Goal: Book appointment/travel/reservation

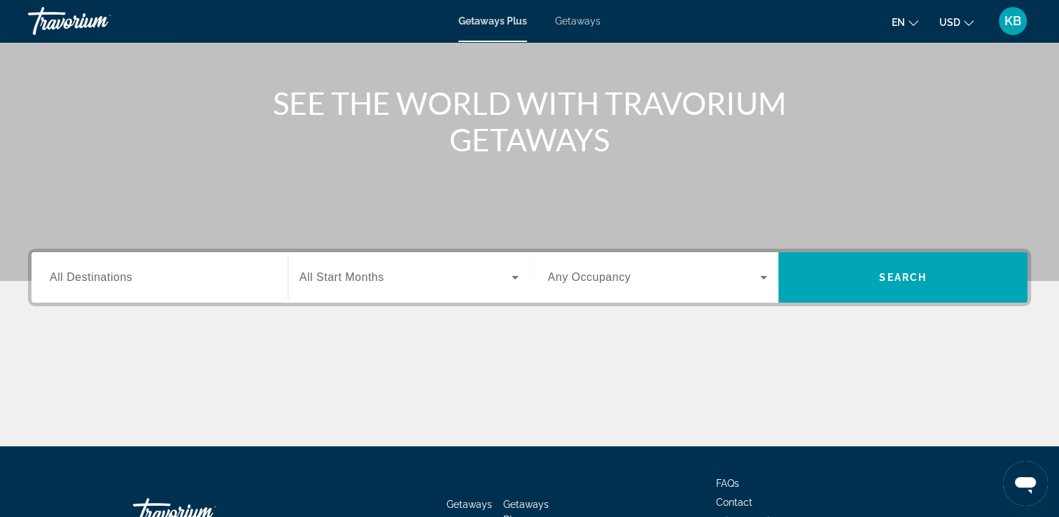
scroll to position [140, 0]
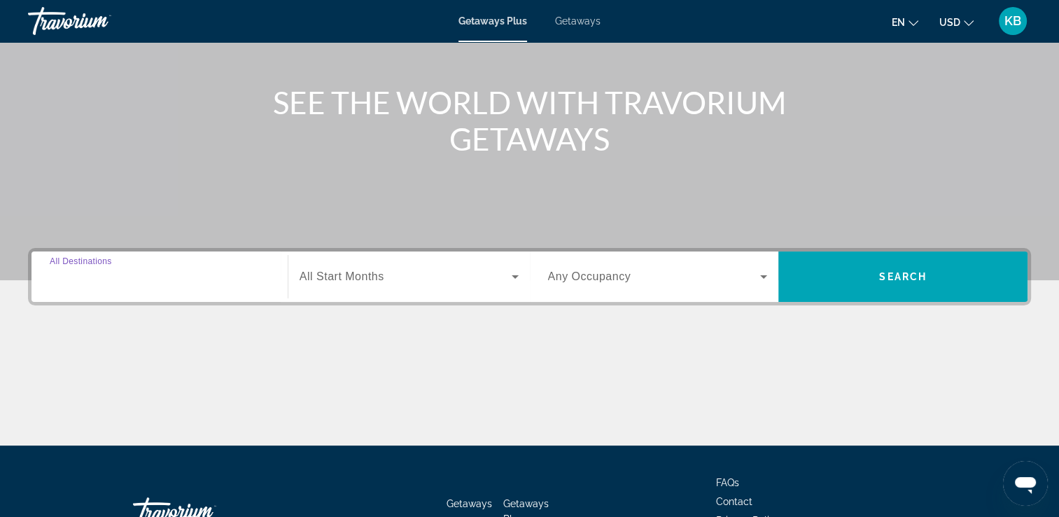
click at [153, 275] on input "Destination All Destinations" at bounding box center [160, 277] width 220 height 17
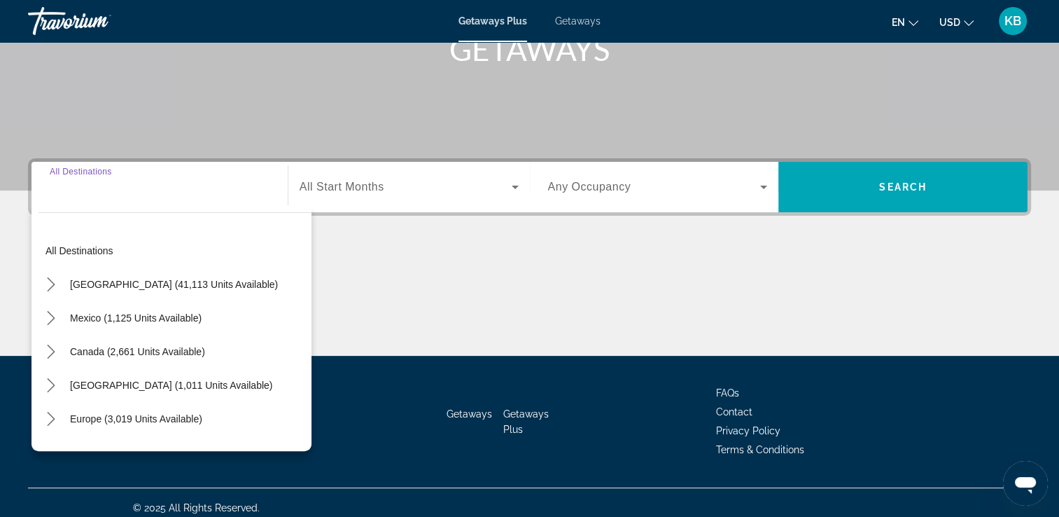
scroll to position [239, 0]
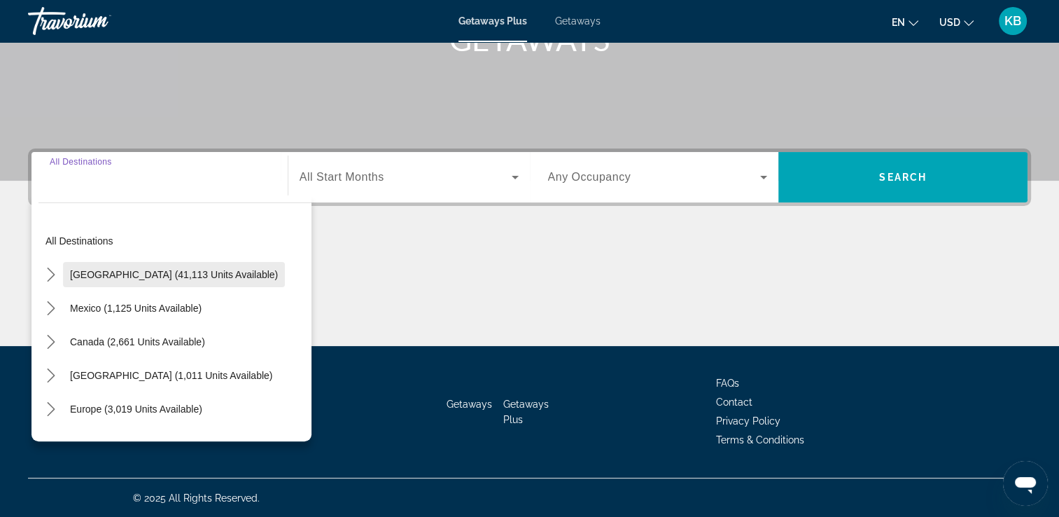
click at [153, 273] on span "[GEOGRAPHIC_DATA] (41,113 units available)" at bounding box center [174, 274] width 208 height 11
type input "**********"
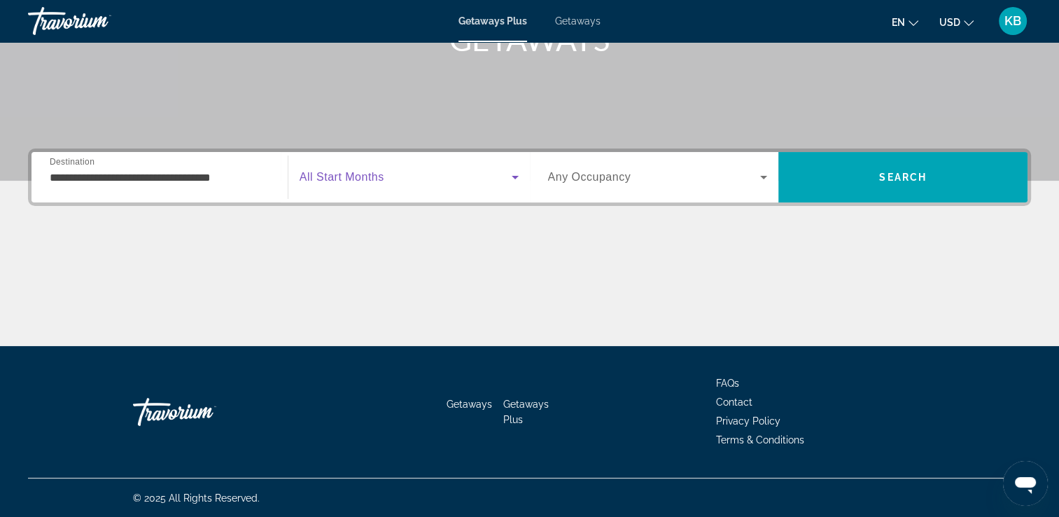
click at [515, 176] on icon "Search widget" at bounding box center [515, 178] width 7 height 4
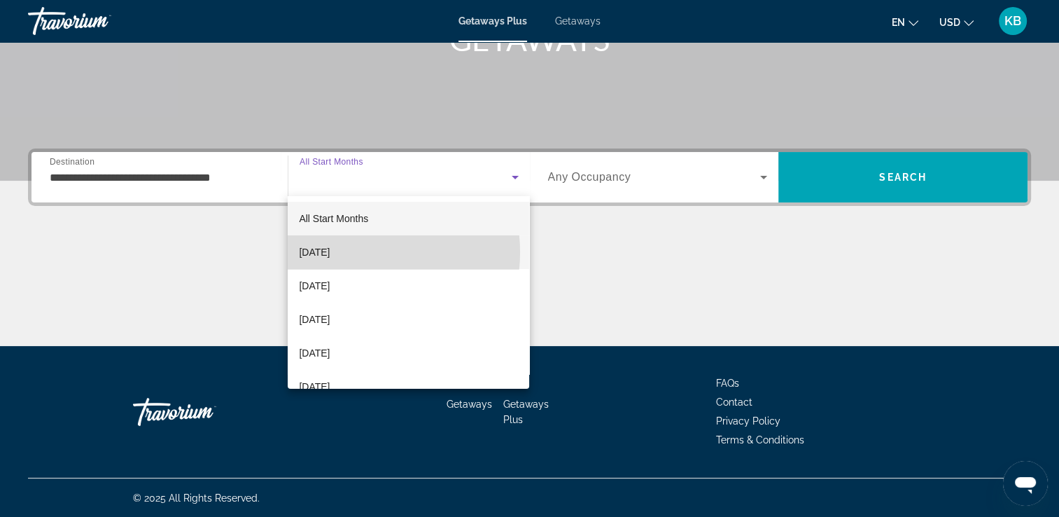
click at [361, 252] on mat-option "[DATE]" at bounding box center [409, 252] width 242 height 34
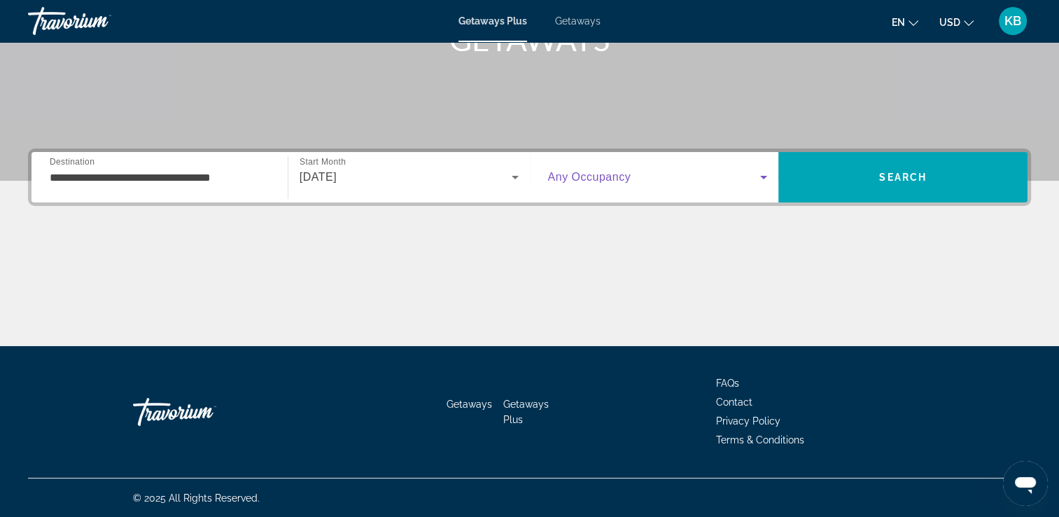
click at [763, 175] on icon "Search widget" at bounding box center [764, 177] width 17 height 17
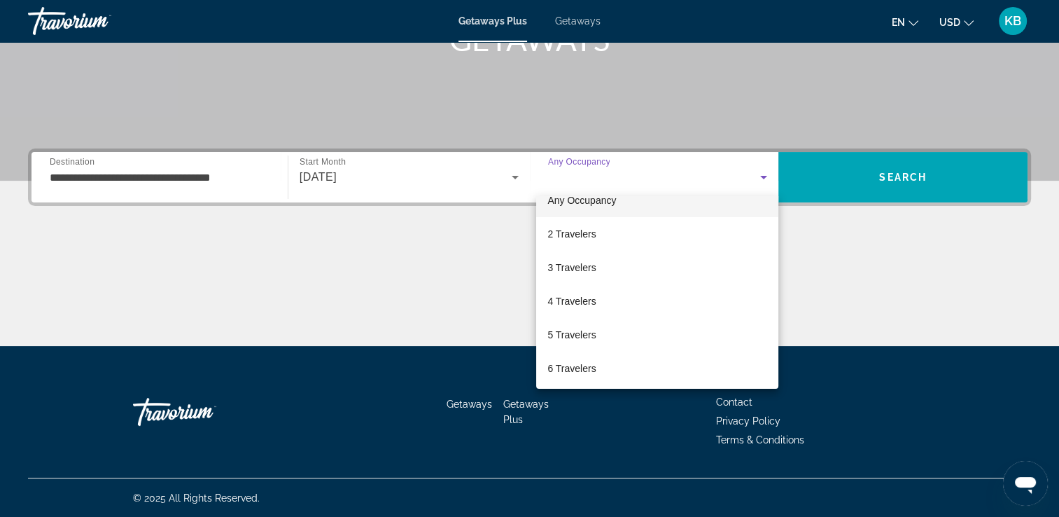
scroll to position [0, 0]
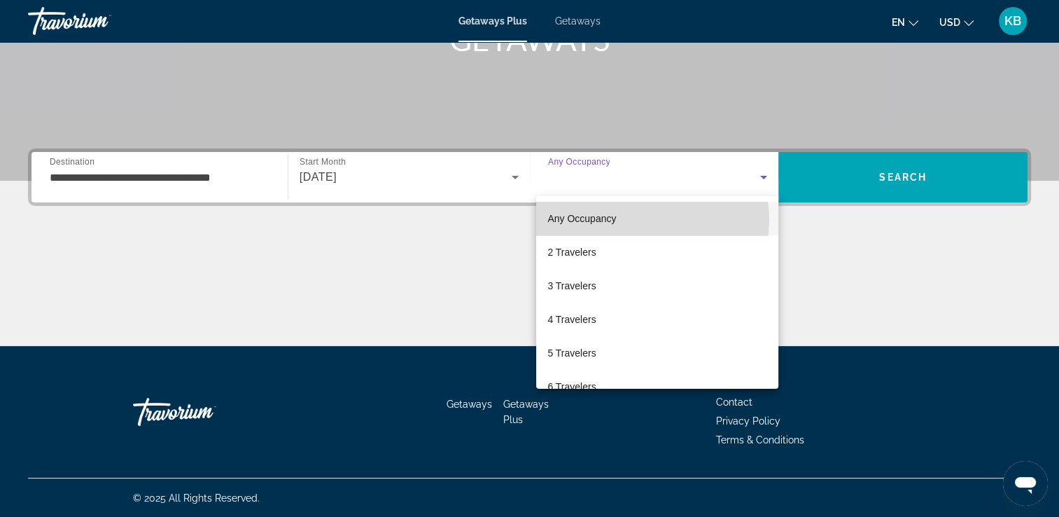
click at [650, 220] on mat-option "Any Occupancy" at bounding box center [657, 219] width 242 height 34
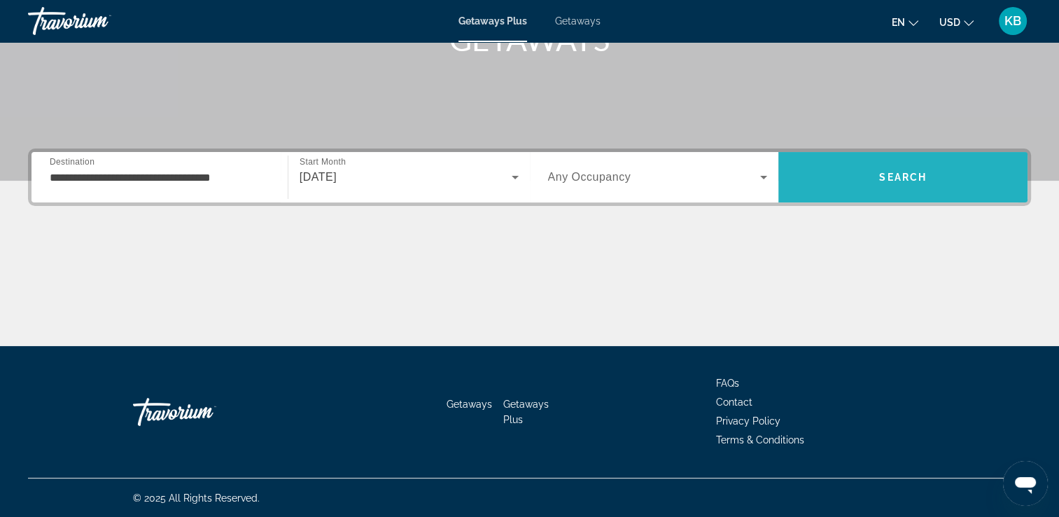
click at [847, 172] on span "Search" at bounding box center [903, 177] width 249 height 34
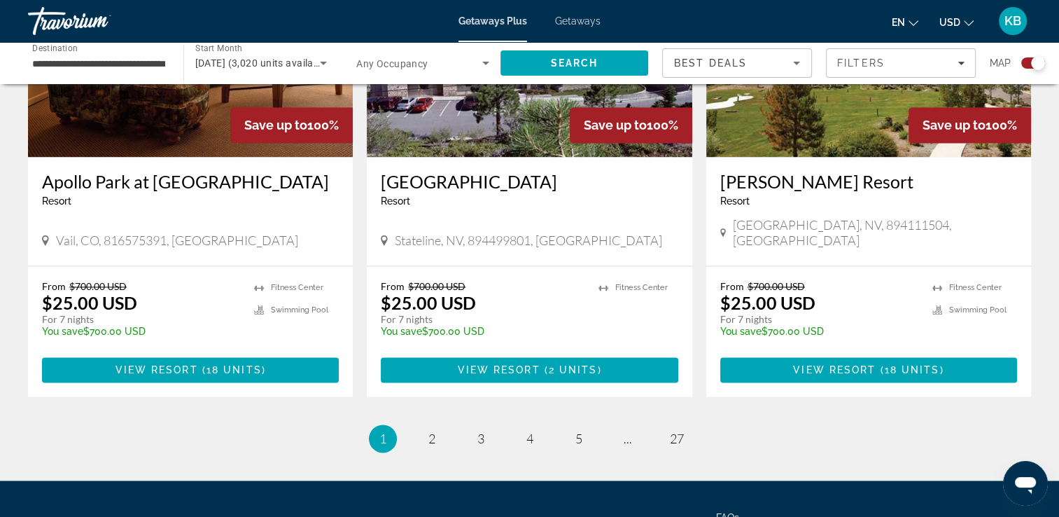
scroll to position [2101, 0]
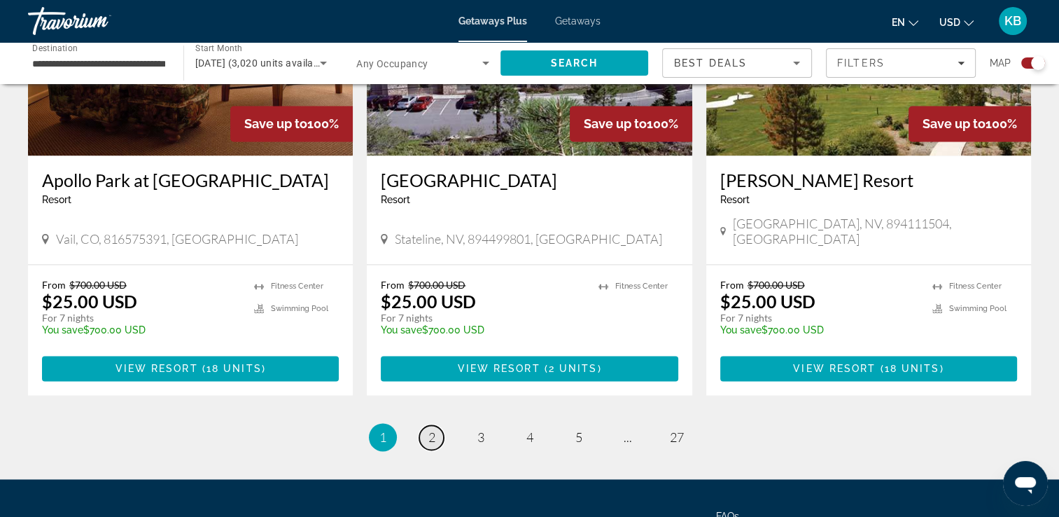
click at [431, 429] on span "2" at bounding box center [432, 436] width 7 height 15
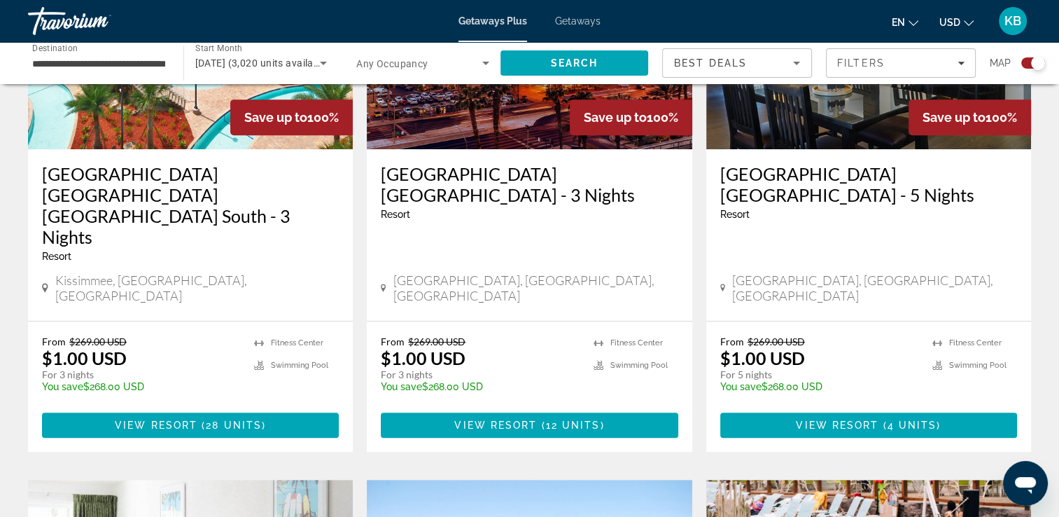
scroll to position [655, 0]
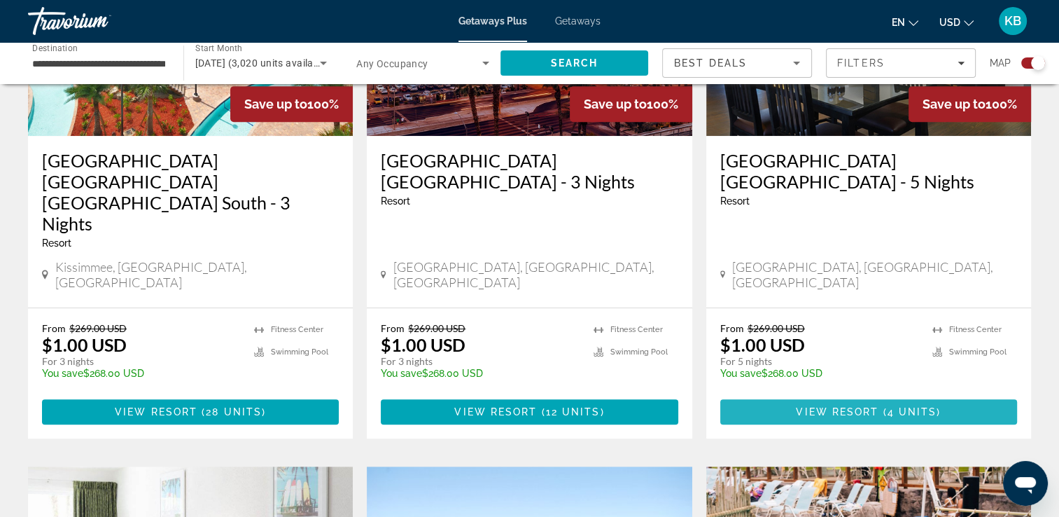
click at [842, 406] on span "View Resort" at bounding box center [837, 411] width 83 height 11
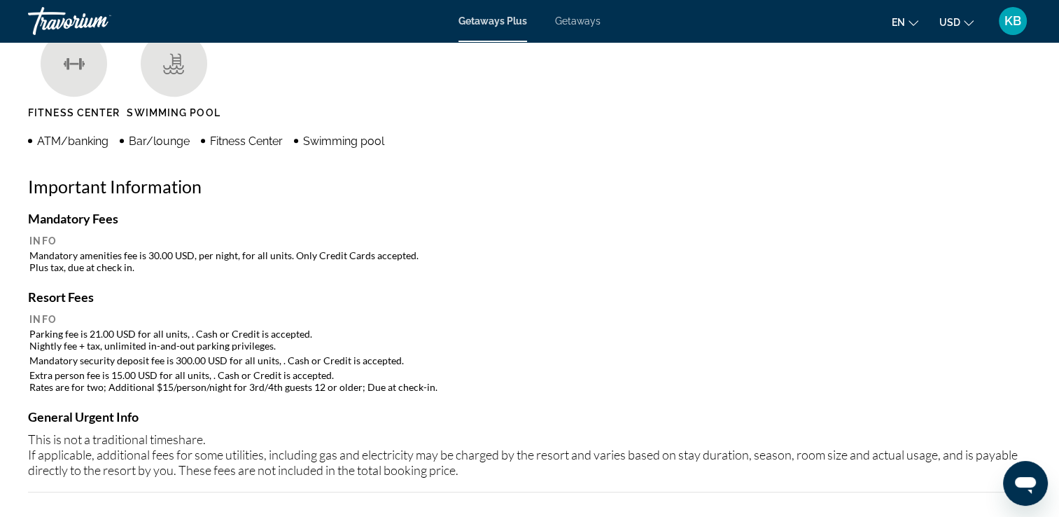
scroll to position [1151, 0]
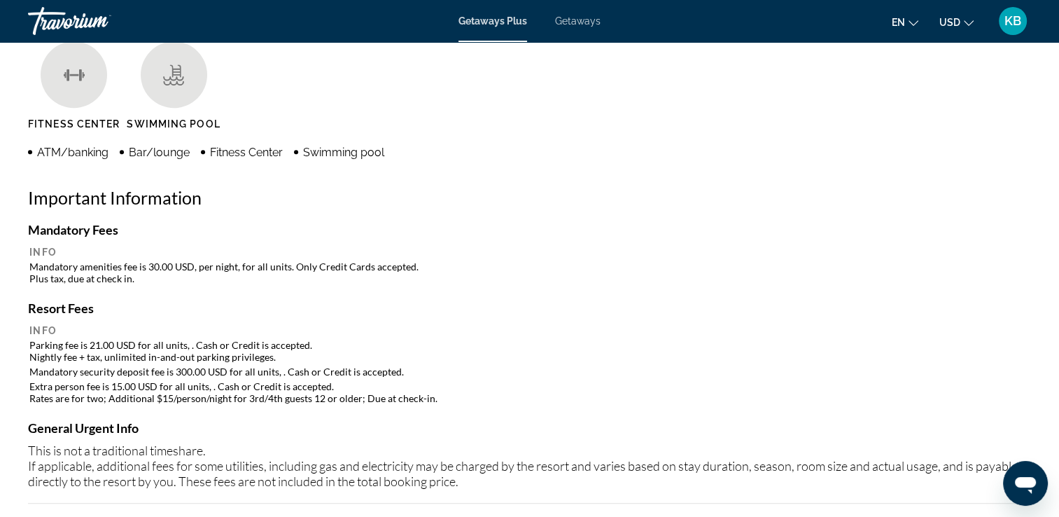
click at [572, 18] on span "Getaways" at bounding box center [578, 20] width 46 height 11
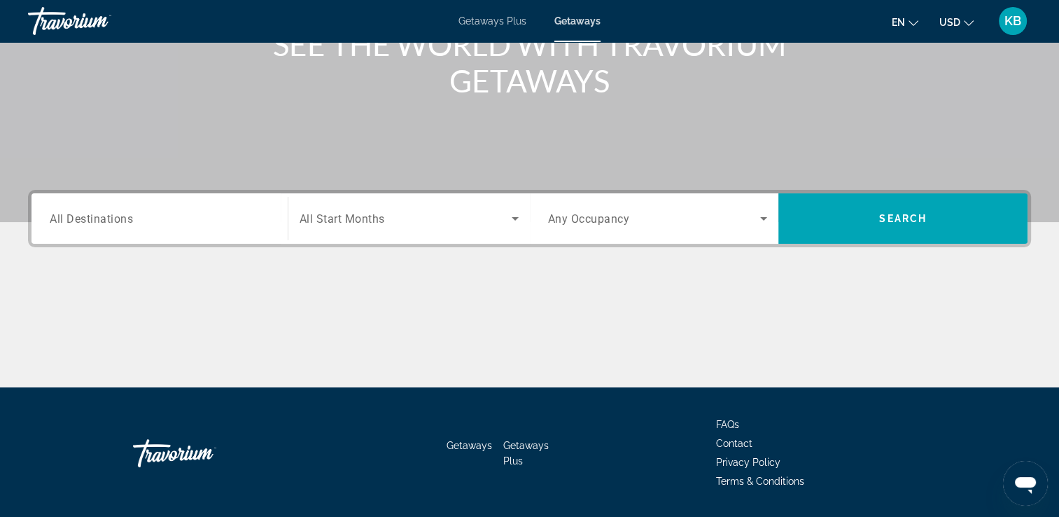
scroll to position [239, 0]
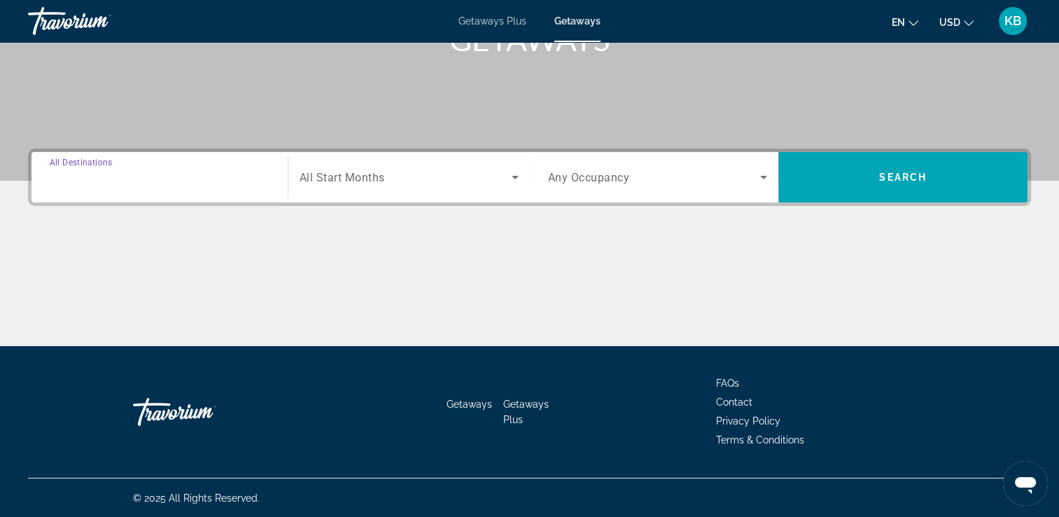
click at [186, 172] on input "Destination All Destinations" at bounding box center [160, 177] width 220 height 17
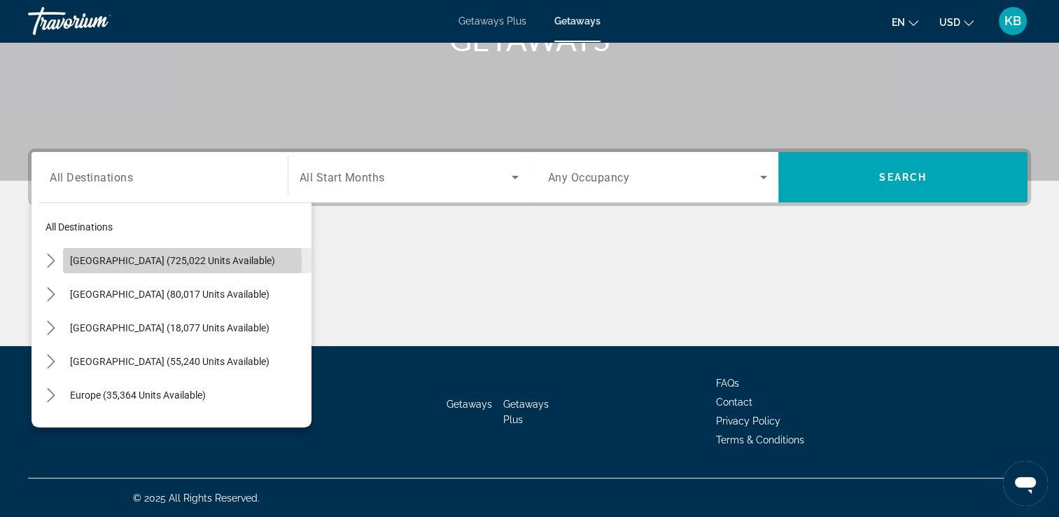
click at [154, 262] on span "[GEOGRAPHIC_DATA] (725,022 units available)" at bounding box center [172, 260] width 205 height 11
type input "**********"
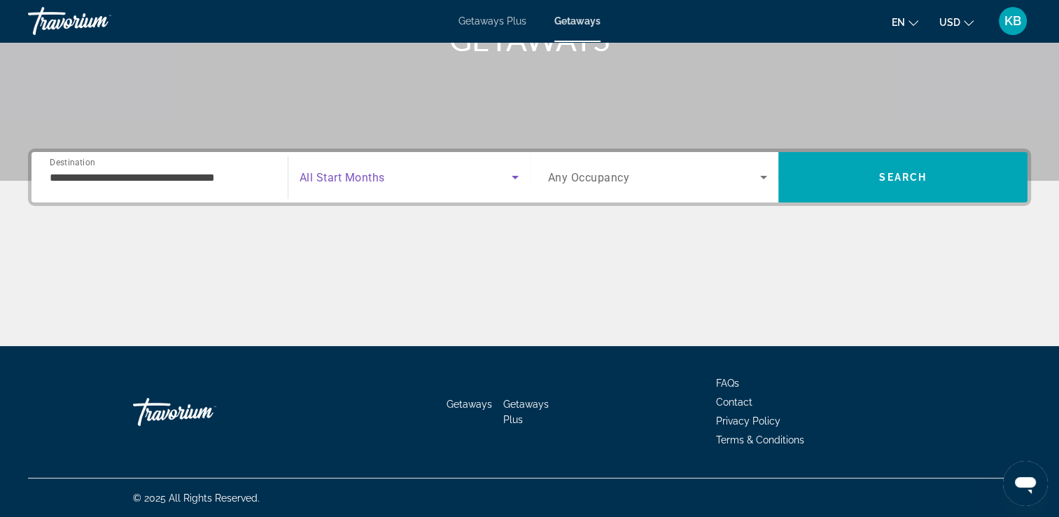
click at [514, 175] on icon "Search widget" at bounding box center [515, 177] width 17 height 17
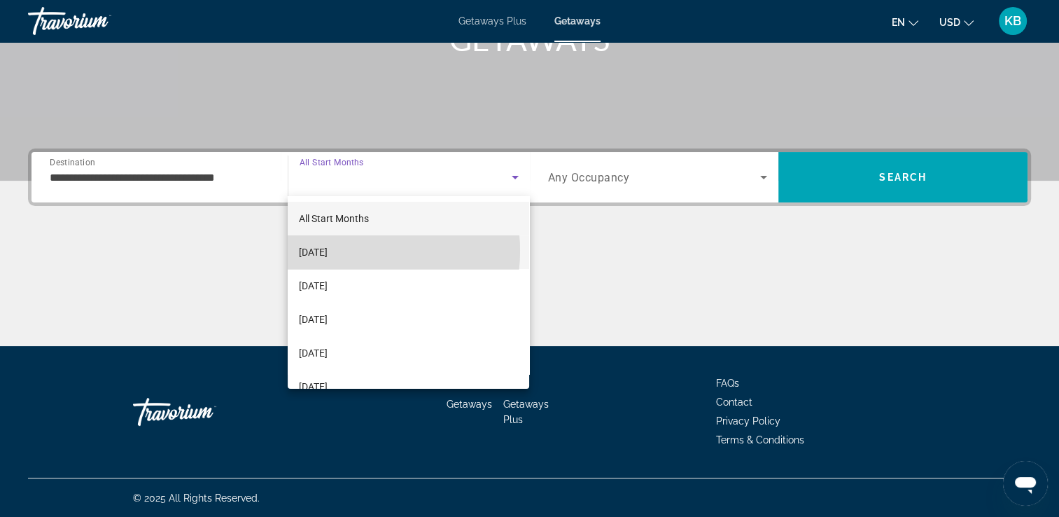
click at [328, 251] on span "[DATE]" at bounding box center [313, 252] width 29 height 17
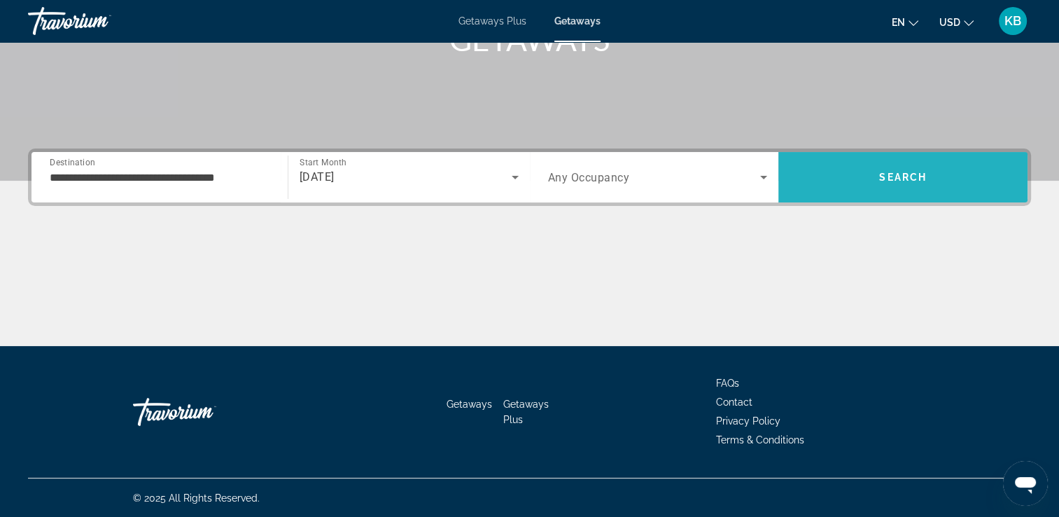
click at [891, 186] on span "Search" at bounding box center [903, 177] width 249 height 34
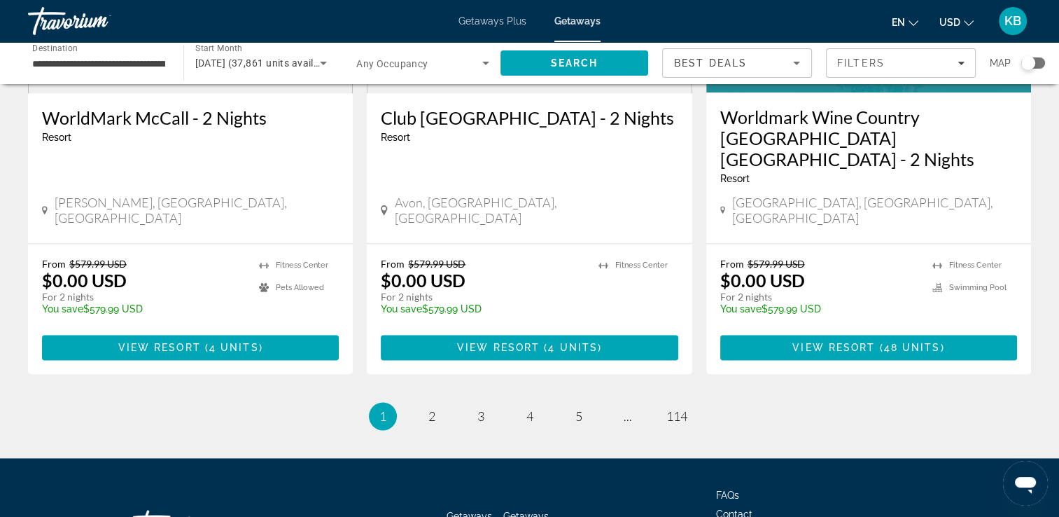
scroll to position [1811, 0]
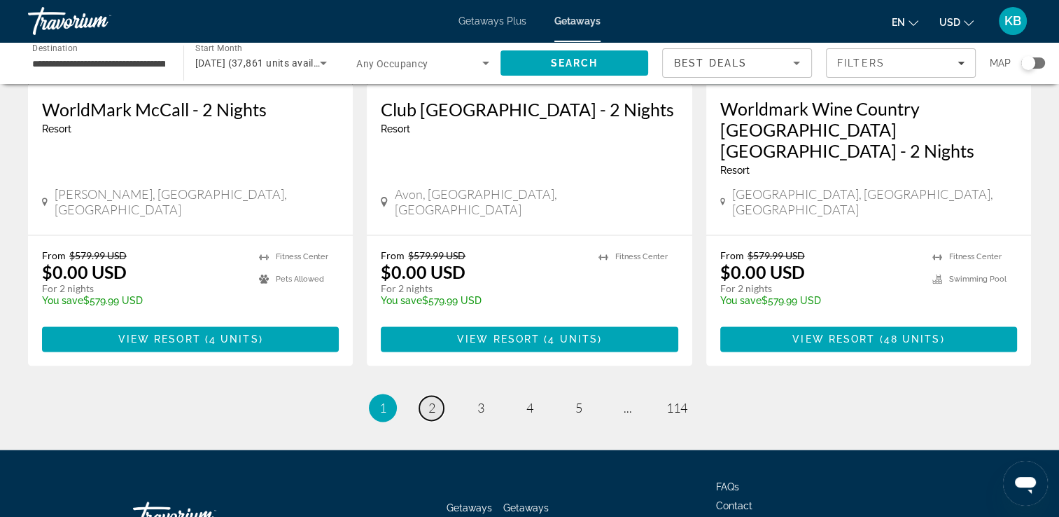
click at [429, 400] on span "2" at bounding box center [432, 407] width 7 height 15
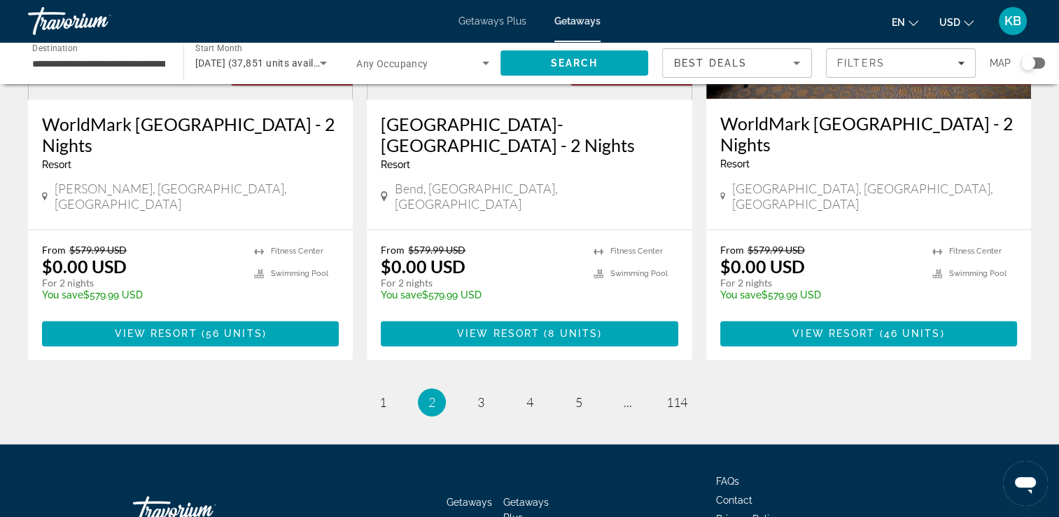
scroll to position [1821, 0]
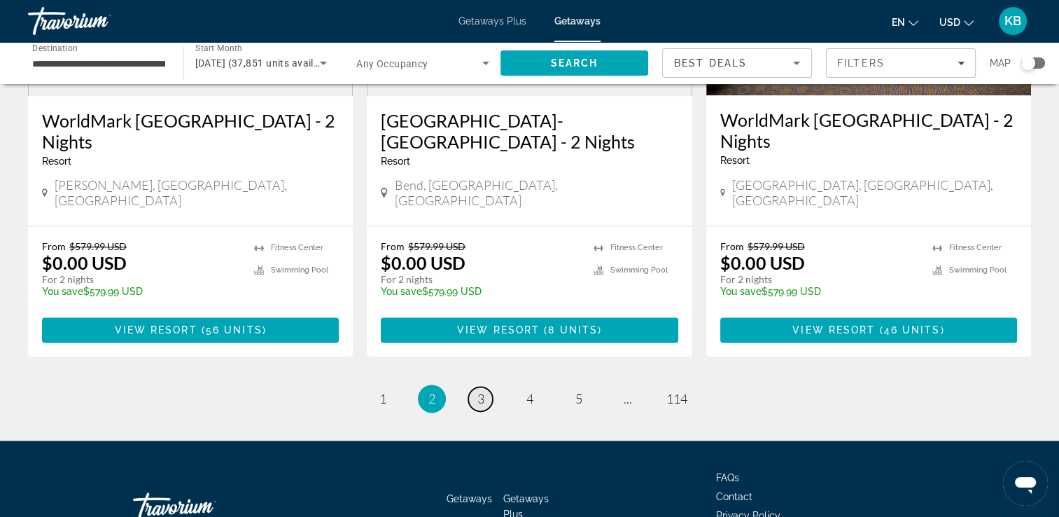
click at [480, 391] on span "3" at bounding box center [481, 398] width 7 height 15
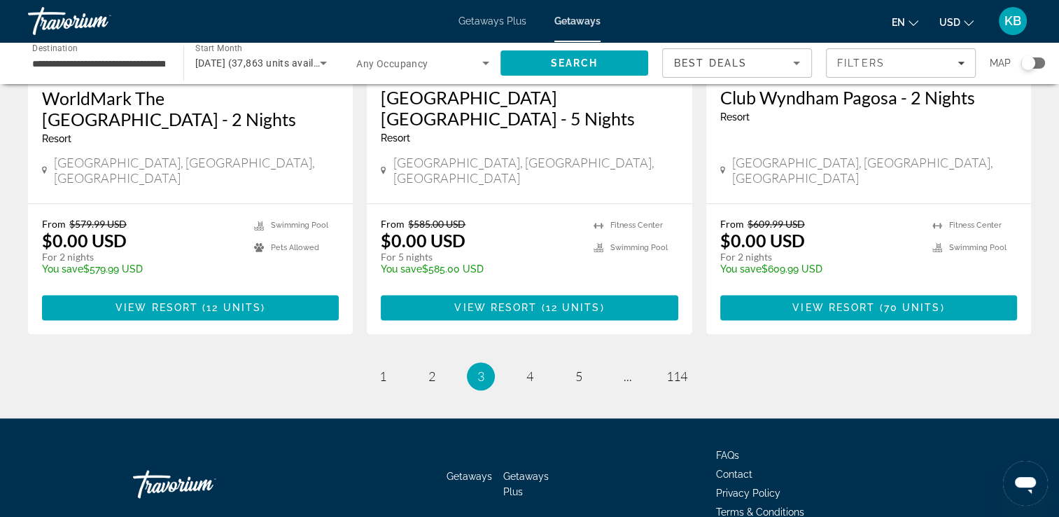
scroll to position [1811, 0]
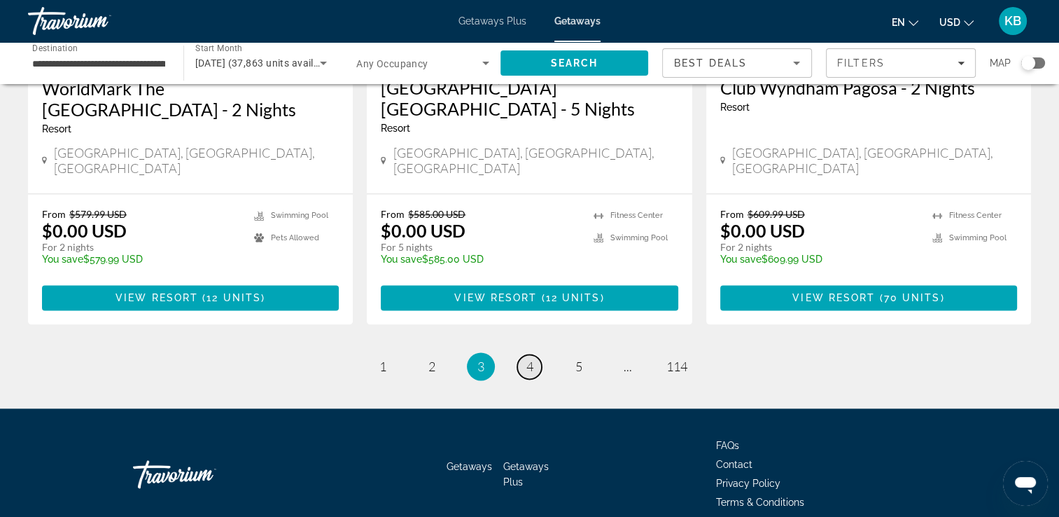
click at [528, 359] on span "4" at bounding box center [530, 366] width 7 height 15
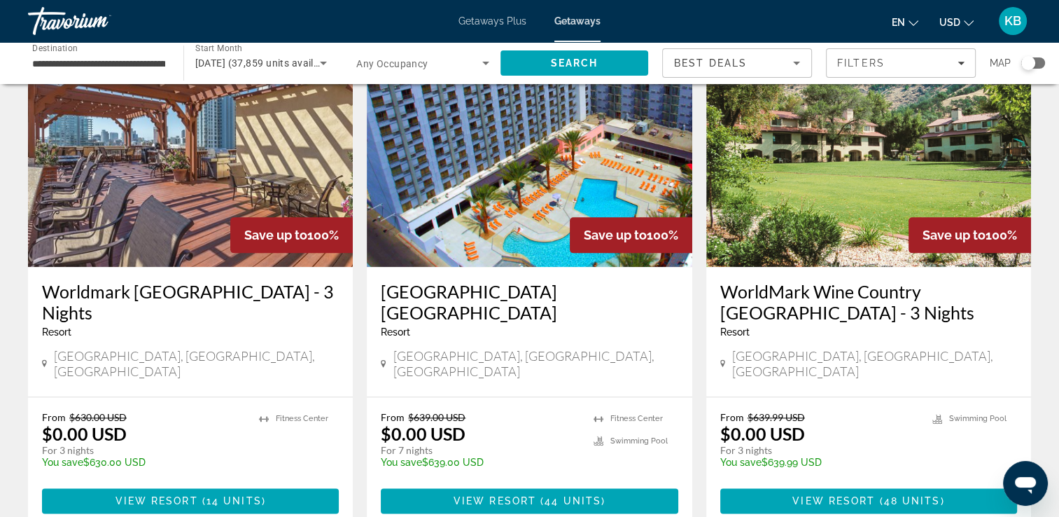
scroll to position [1610, 0]
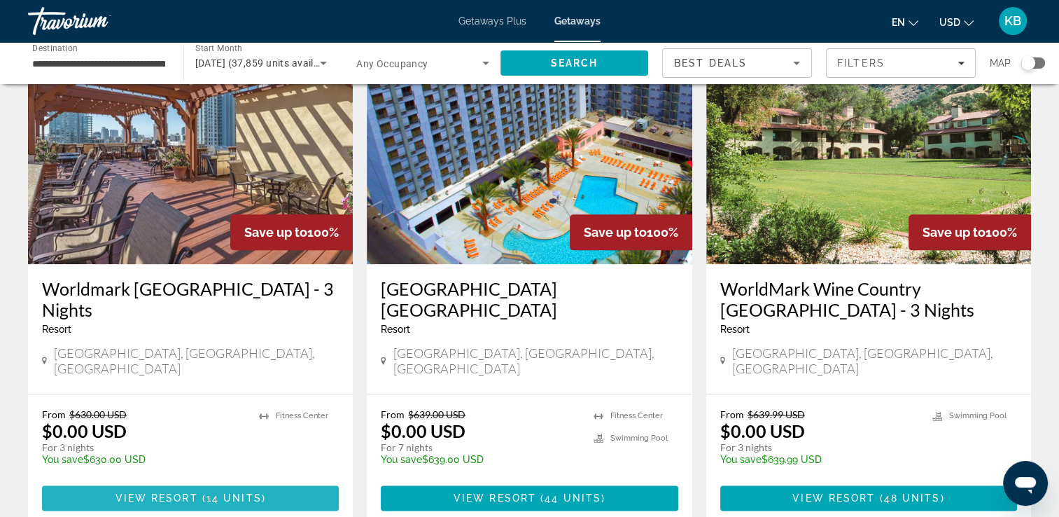
click at [162, 492] on span "View Resort" at bounding box center [157, 497] width 83 height 11
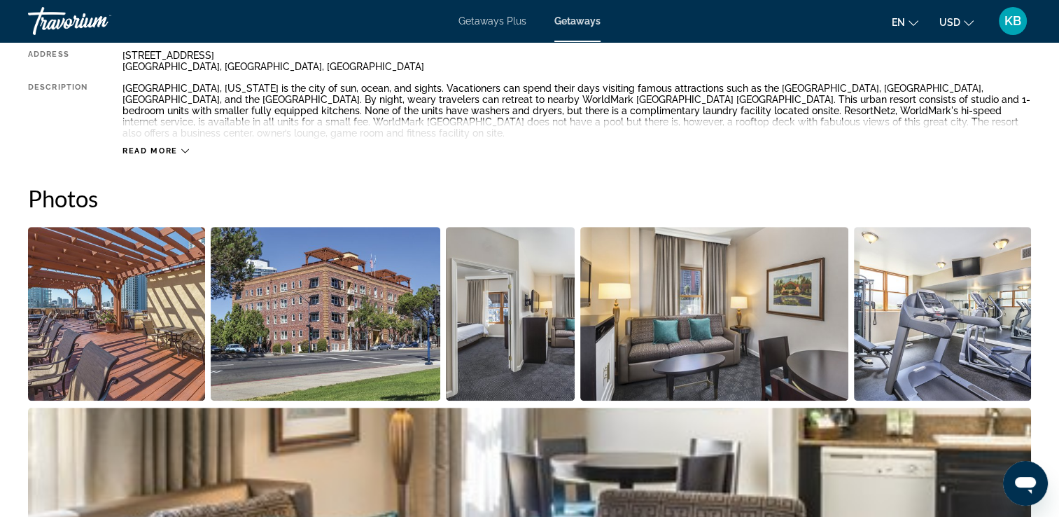
scroll to position [571, 0]
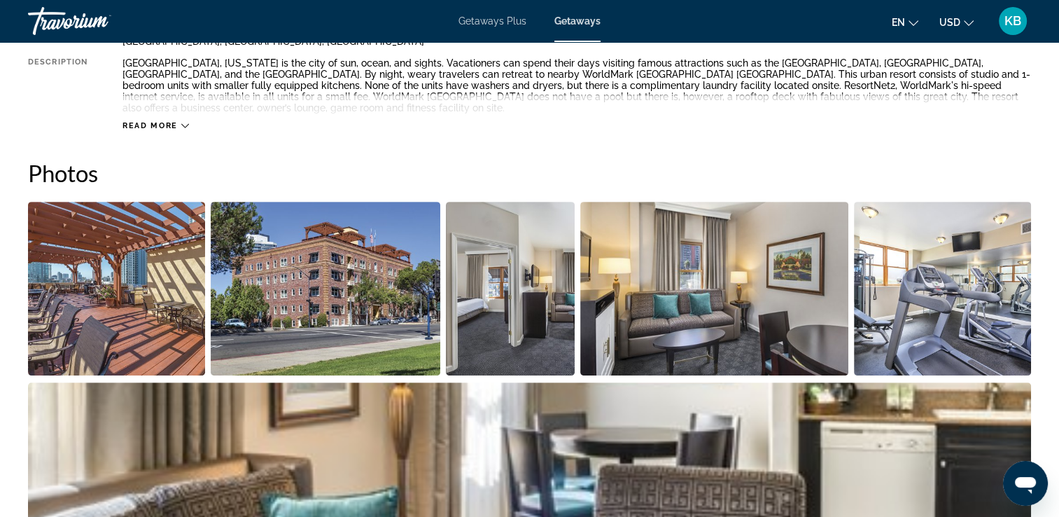
click at [101, 235] on img "Open full-screen image slider" at bounding box center [116, 289] width 177 height 174
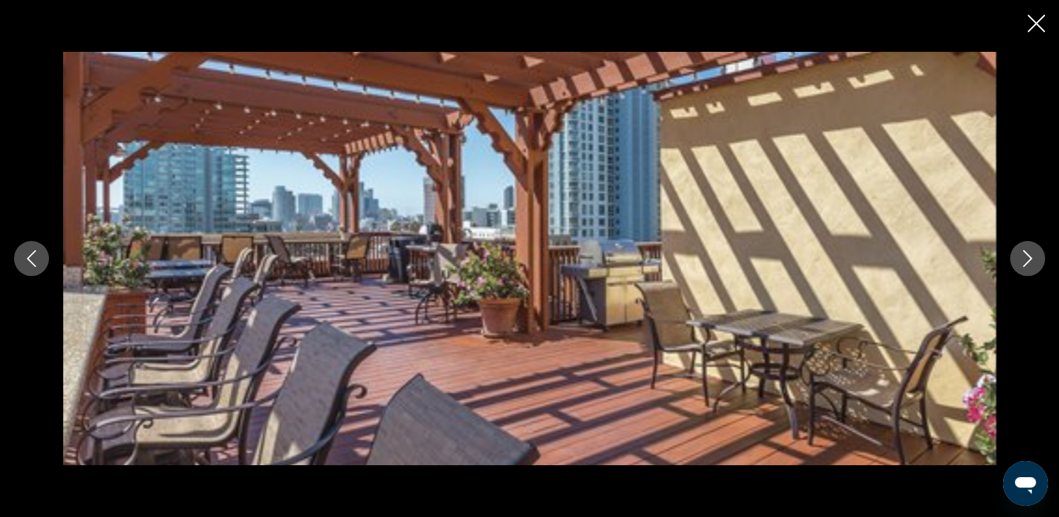
click at [1025, 253] on icon "Next image" at bounding box center [1027, 258] width 17 height 17
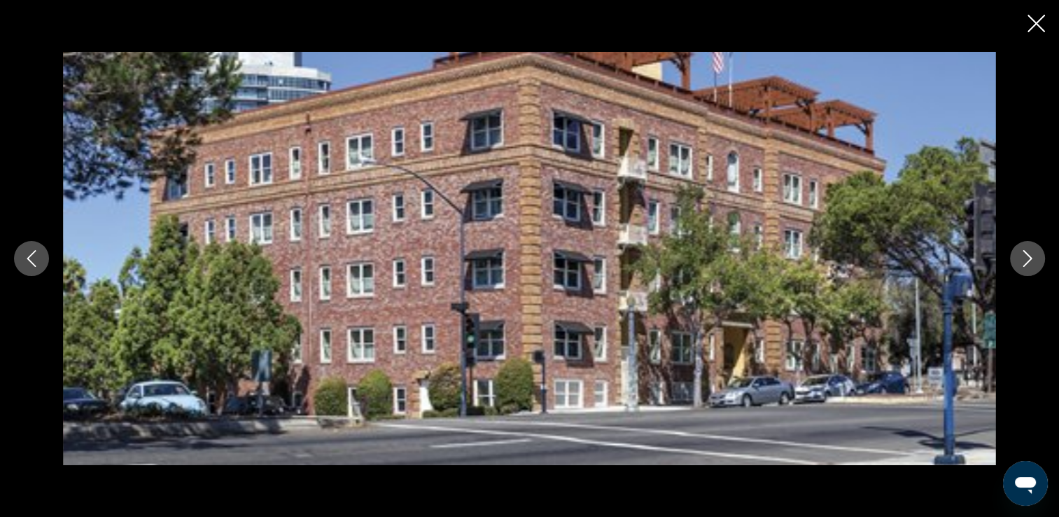
click at [1025, 253] on icon "Next image" at bounding box center [1027, 258] width 17 height 17
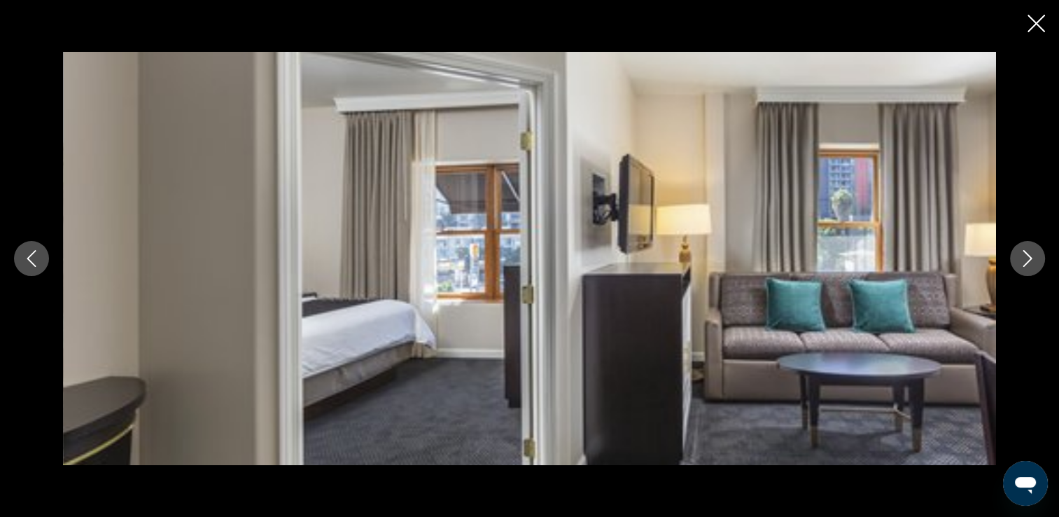
click at [1025, 253] on icon "Next image" at bounding box center [1027, 258] width 17 height 17
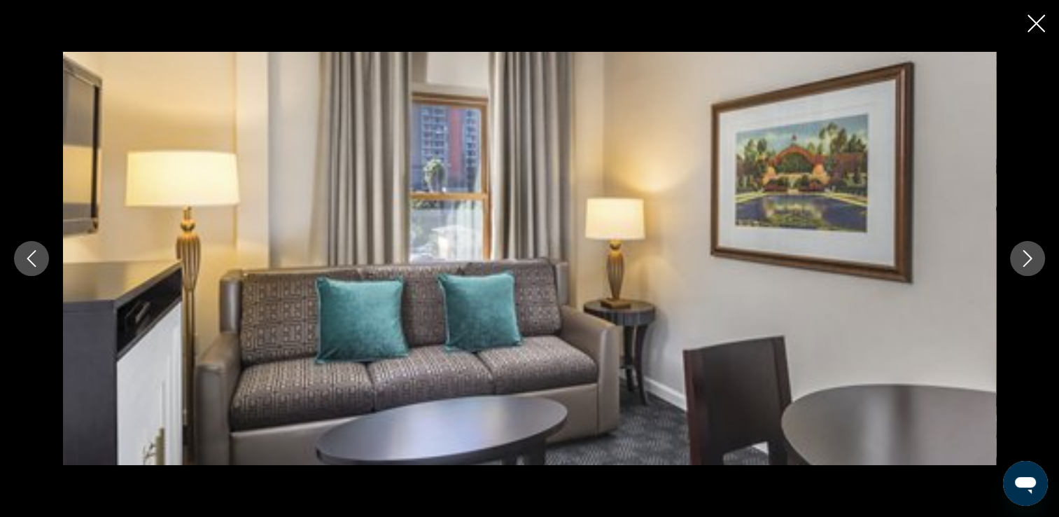
click at [1025, 253] on icon "Next image" at bounding box center [1027, 258] width 17 height 17
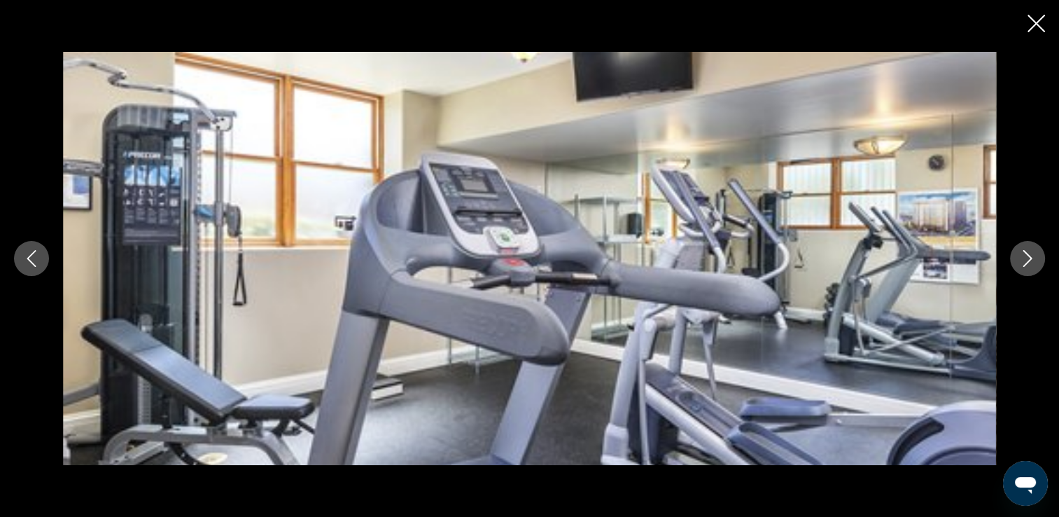
click at [1025, 253] on icon "Next image" at bounding box center [1027, 258] width 17 height 17
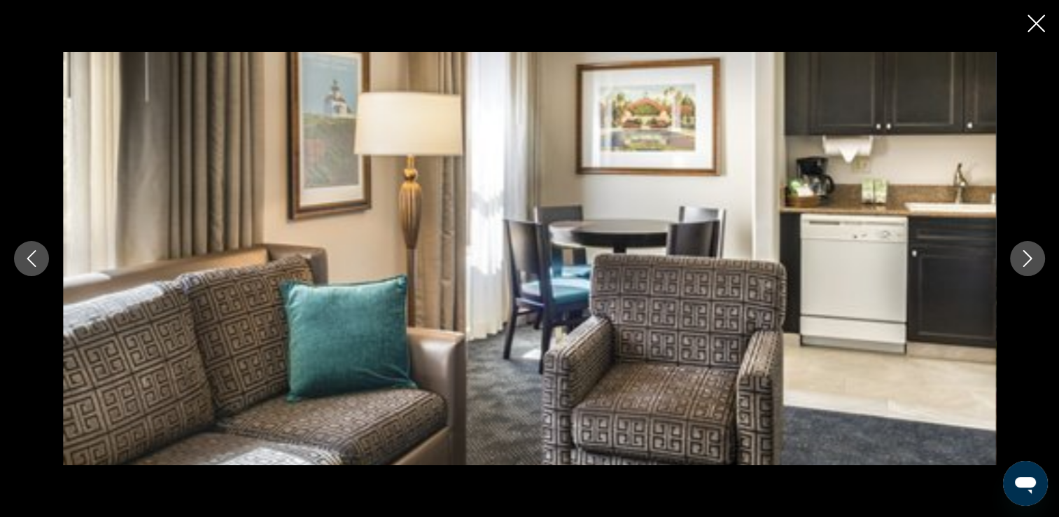
click at [1025, 253] on icon "Next image" at bounding box center [1027, 258] width 17 height 17
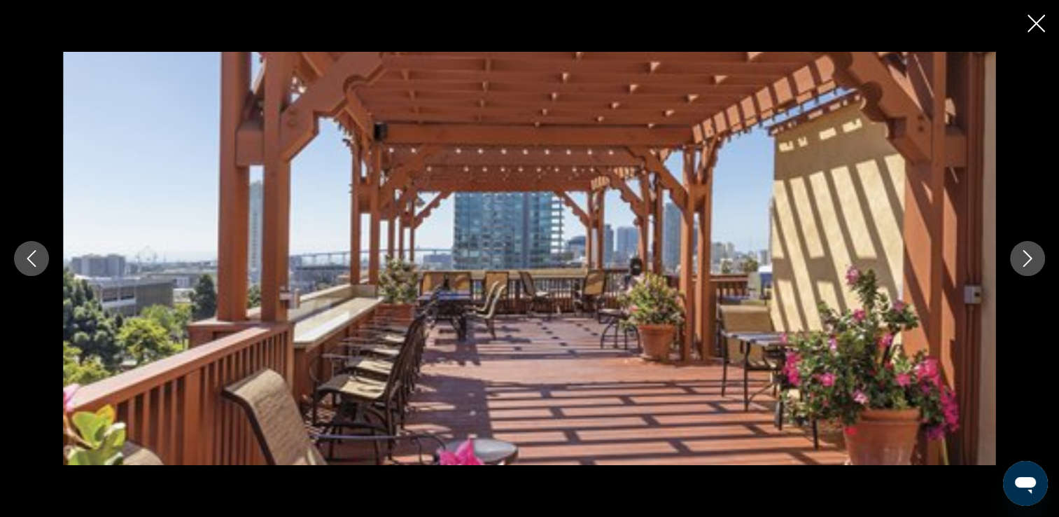
click at [1025, 253] on icon "Next image" at bounding box center [1027, 258] width 17 height 17
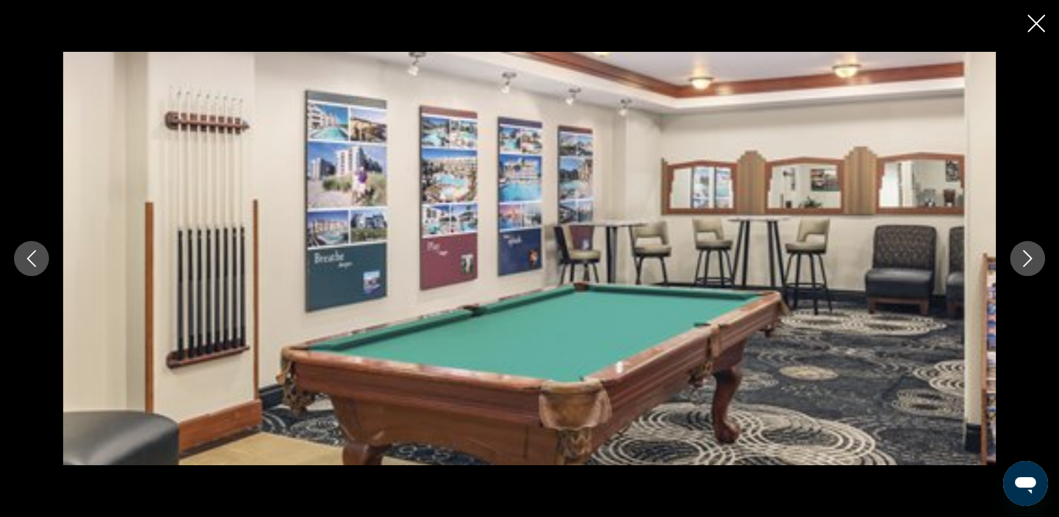
click at [1025, 253] on icon "Next image" at bounding box center [1027, 258] width 17 height 17
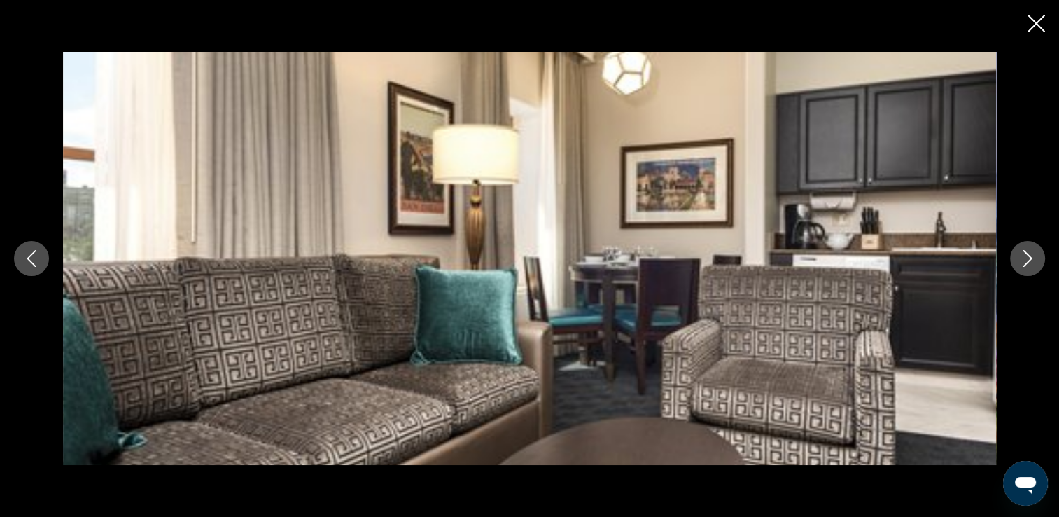
click at [1025, 253] on icon "Next image" at bounding box center [1027, 258] width 17 height 17
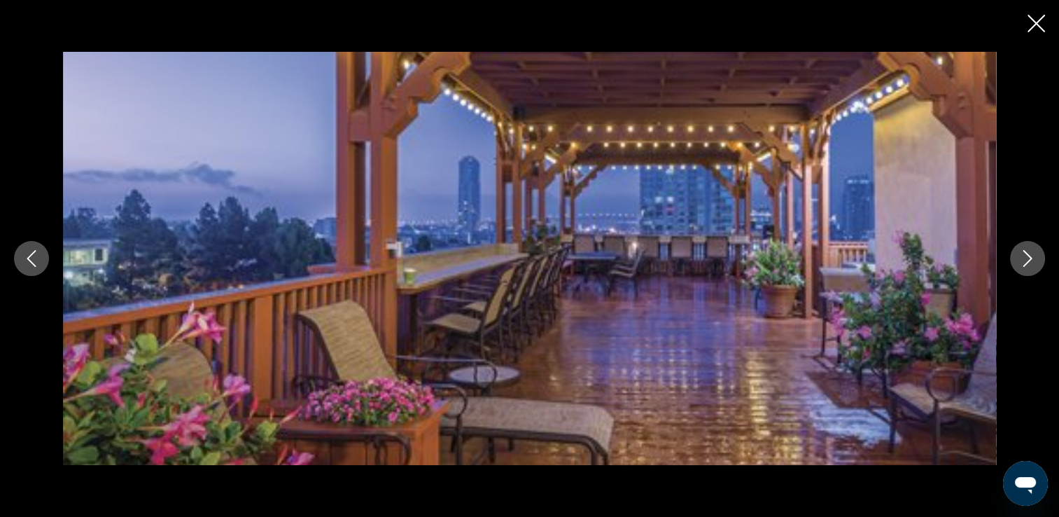
click at [1025, 253] on icon "Next image" at bounding box center [1027, 258] width 17 height 17
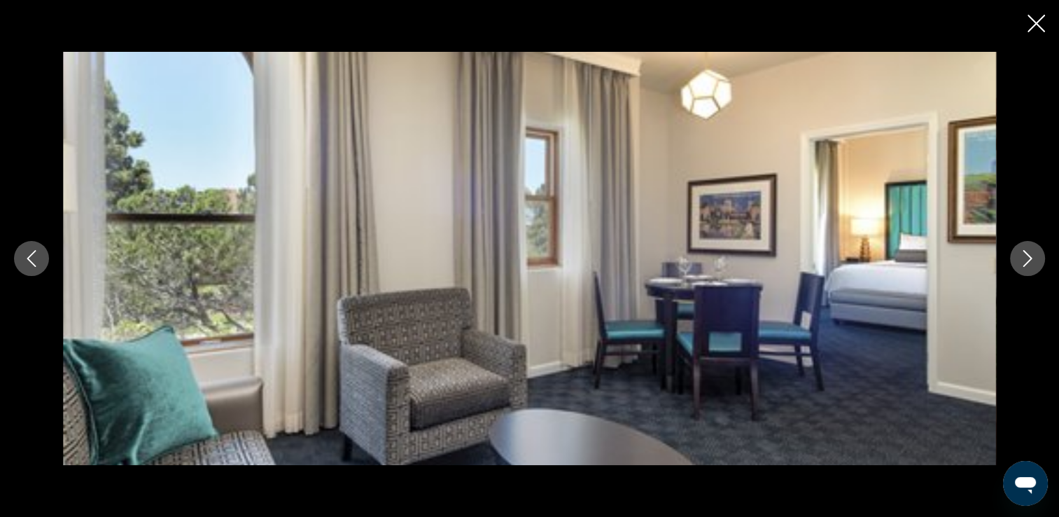
click at [1025, 253] on icon "Next image" at bounding box center [1027, 258] width 17 height 17
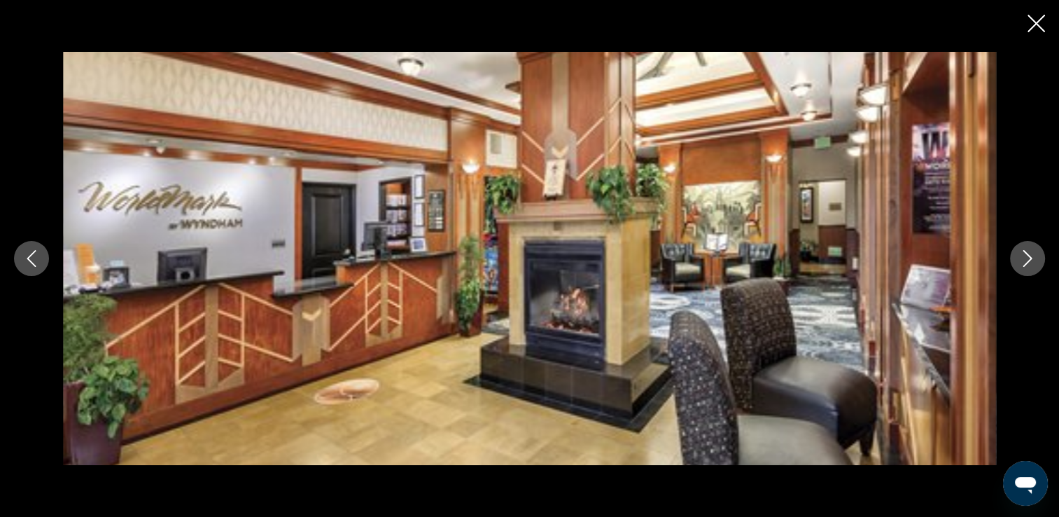
click at [1025, 253] on icon "Next image" at bounding box center [1027, 258] width 17 height 17
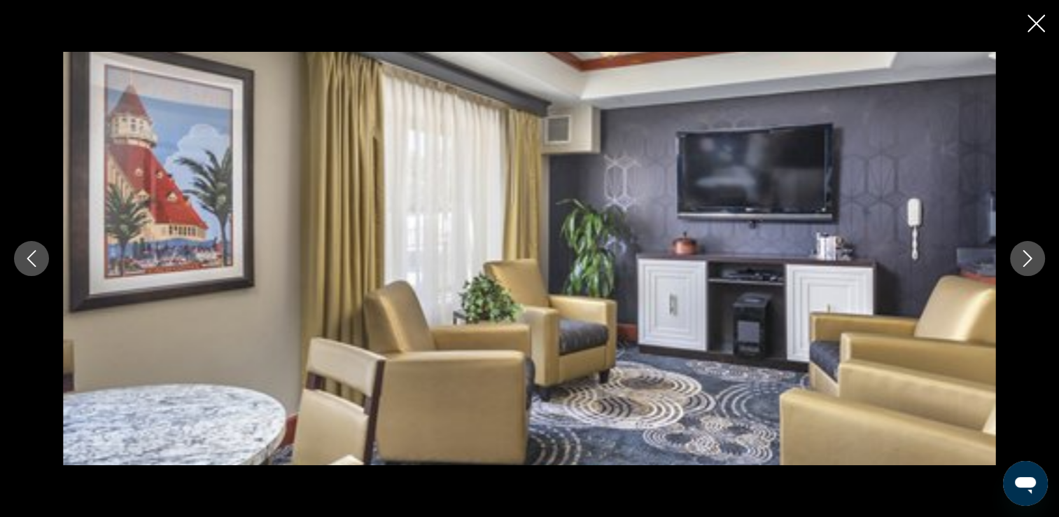
click at [1025, 253] on icon "Next image" at bounding box center [1027, 258] width 17 height 17
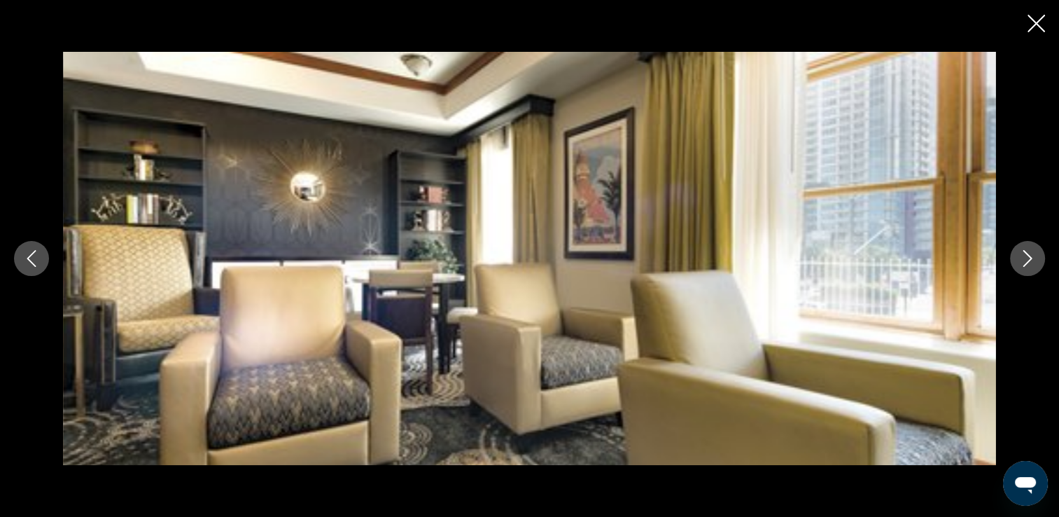
click at [1025, 253] on icon "Next image" at bounding box center [1027, 258] width 17 height 17
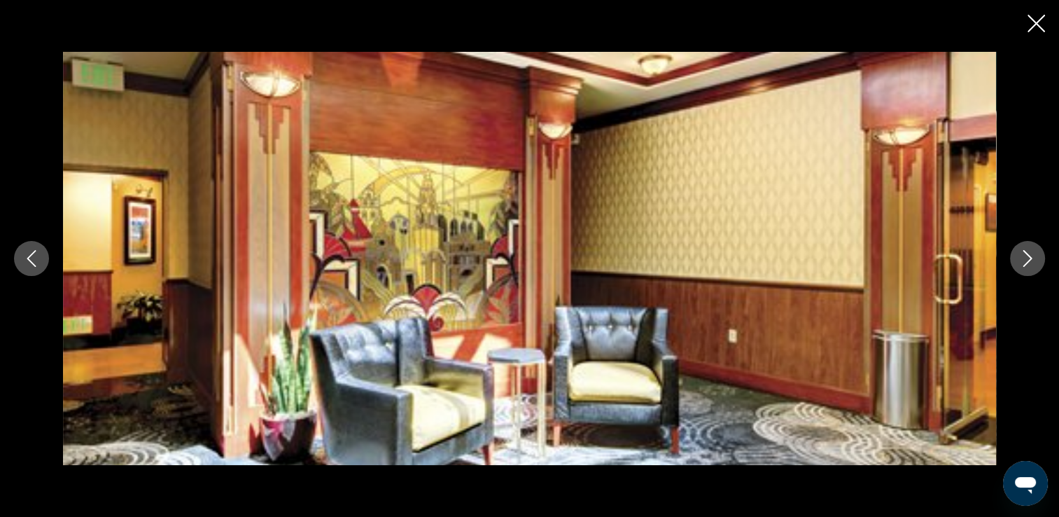
click at [1026, 253] on icon "Next image" at bounding box center [1028, 258] width 9 height 17
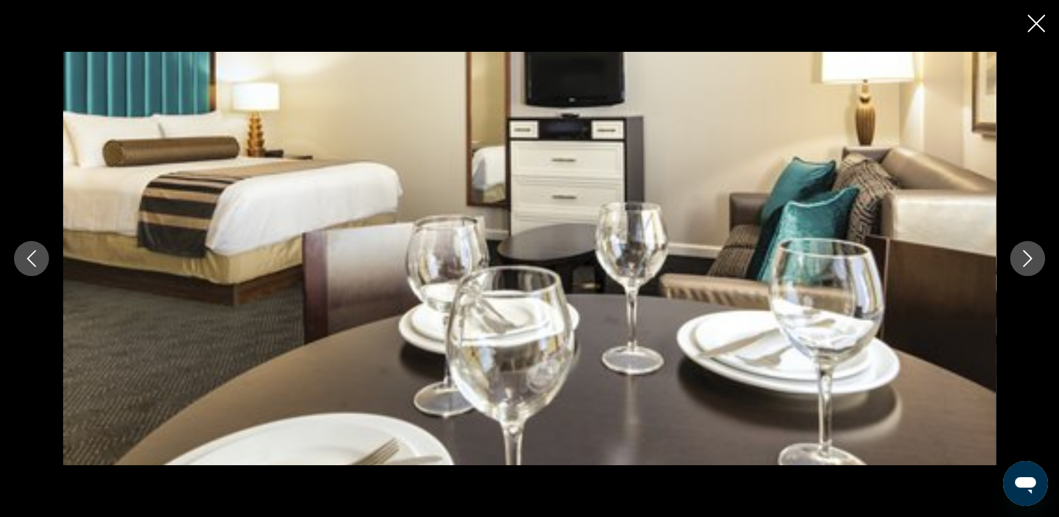
click at [1026, 253] on icon "Next image" at bounding box center [1028, 258] width 9 height 17
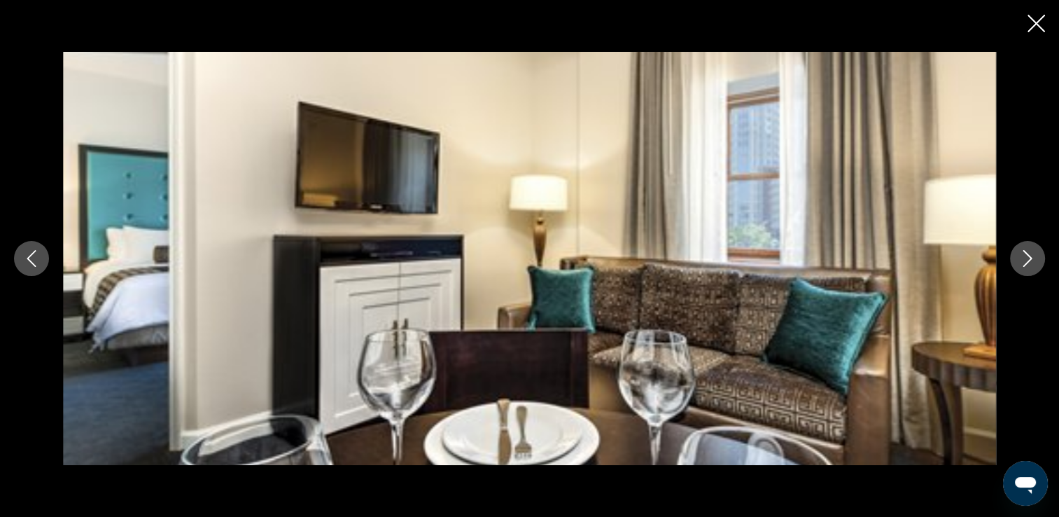
click at [1026, 253] on icon "Next image" at bounding box center [1028, 258] width 9 height 17
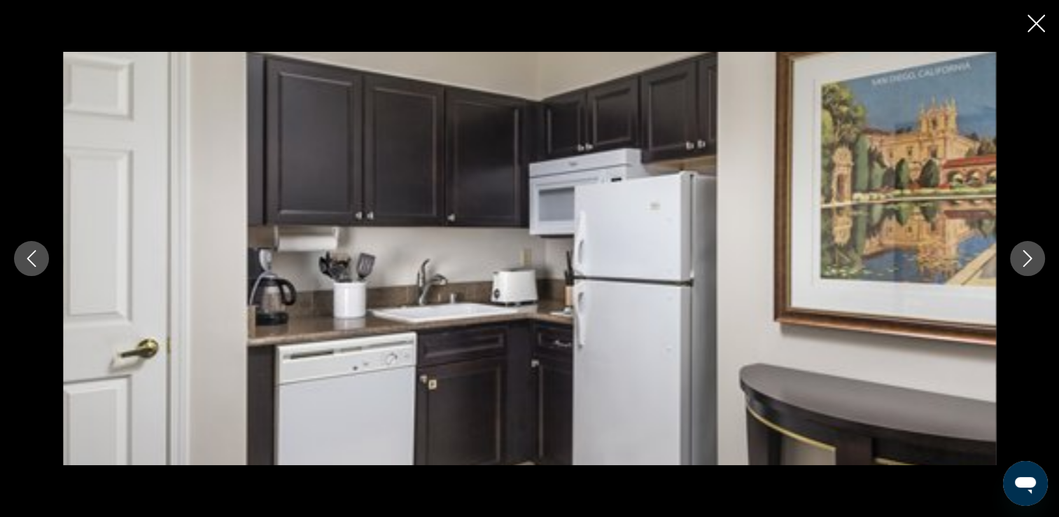
click at [1026, 253] on icon "Next image" at bounding box center [1028, 258] width 9 height 17
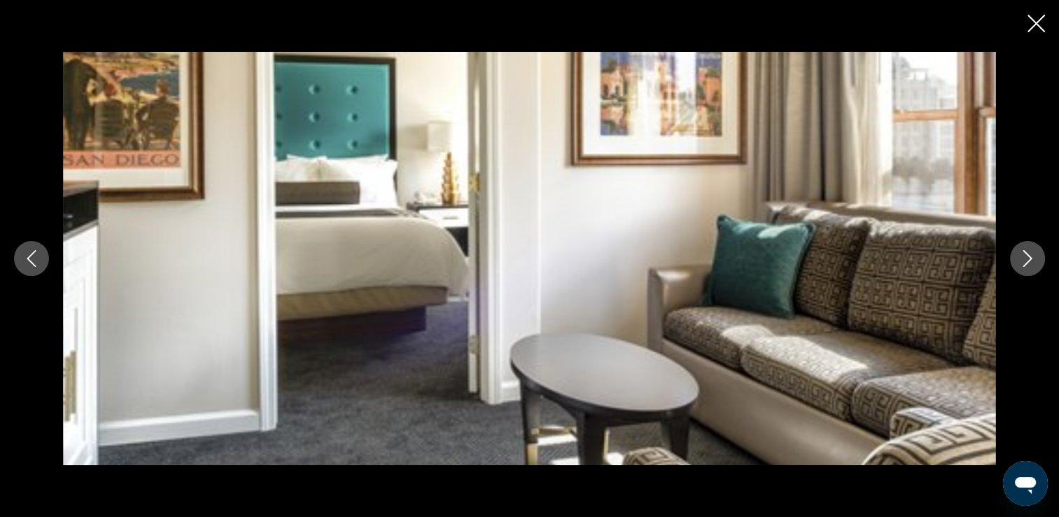
click at [1026, 253] on icon "Next image" at bounding box center [1028, 258] width 9 height 17
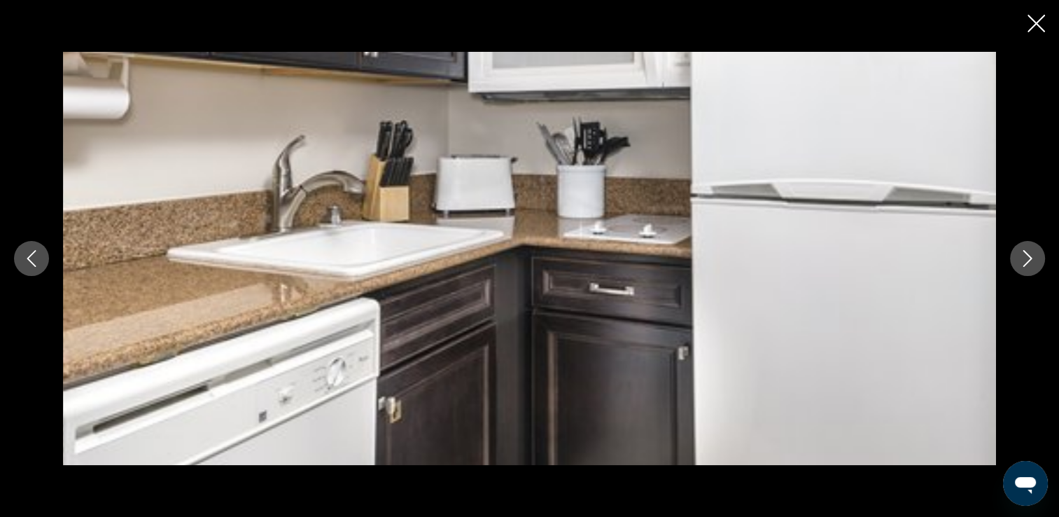
click at [1026, 253] on icon "Next image" at bounding box center [1028, 258] width 9 height 17
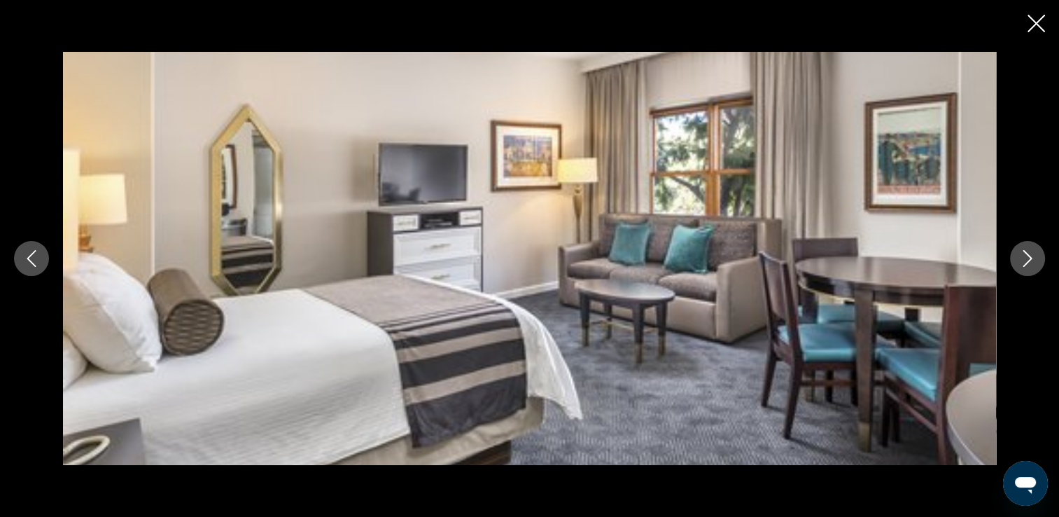
click at [1026, 253] on icon "Next image" at bounding box center [1028, 258] width 9 height 17
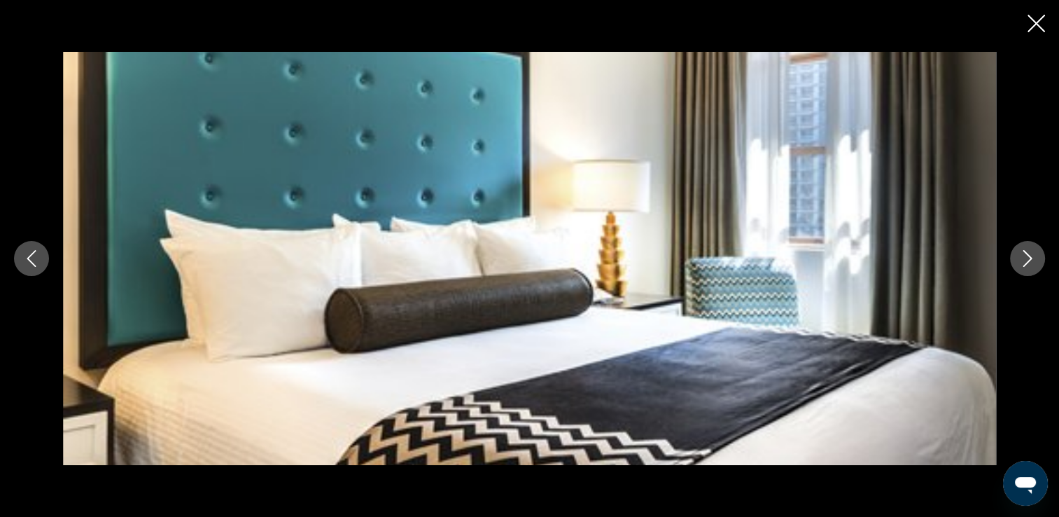
click at [1026, 253] on icon "Next image" at bounding box center [1028, 258] width 9 height 17
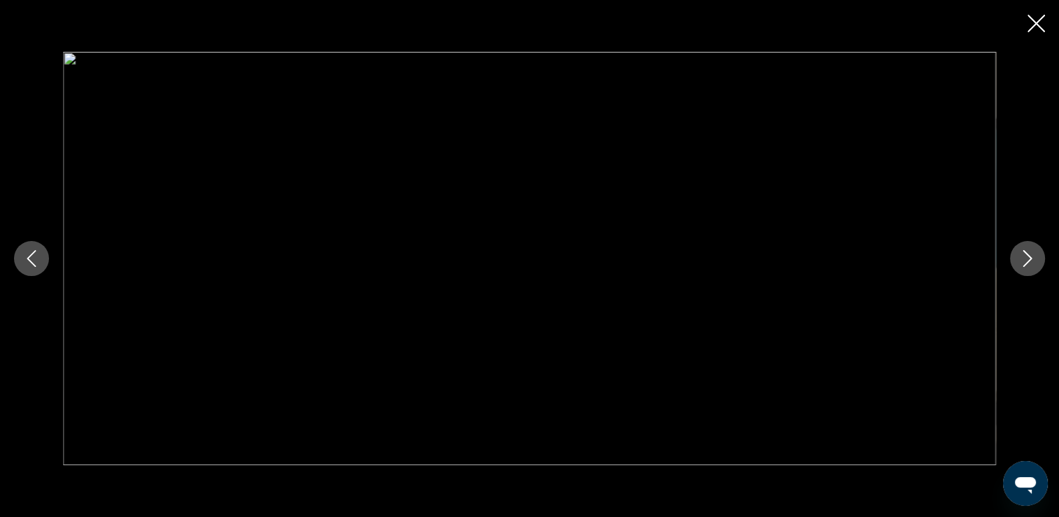
click at [1031, 21] on icon "Close slideshow" at bounding box center [1037, 24] width 18 height 18
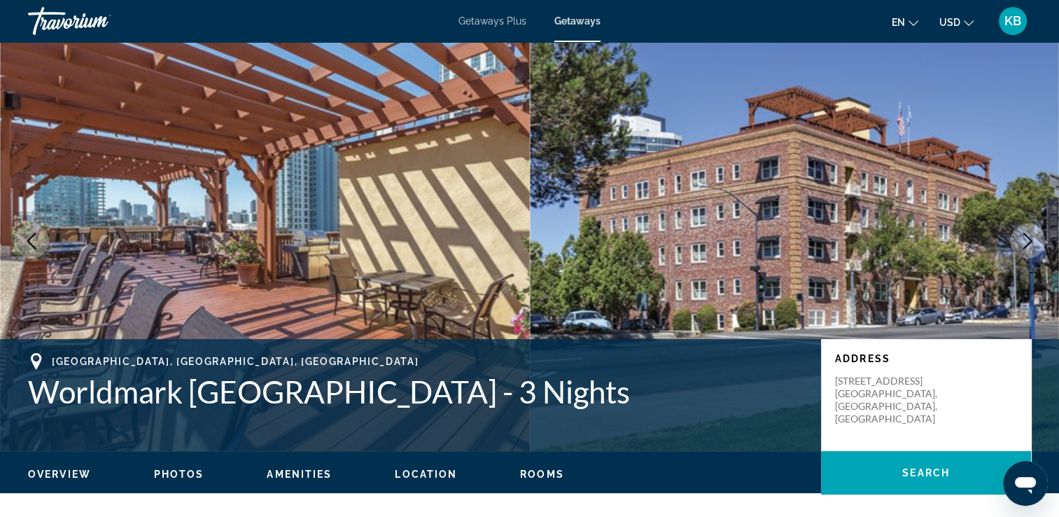
scroll to position [0, 0]
